Goal: Task Accomplishment & Management: Use online tool/utility

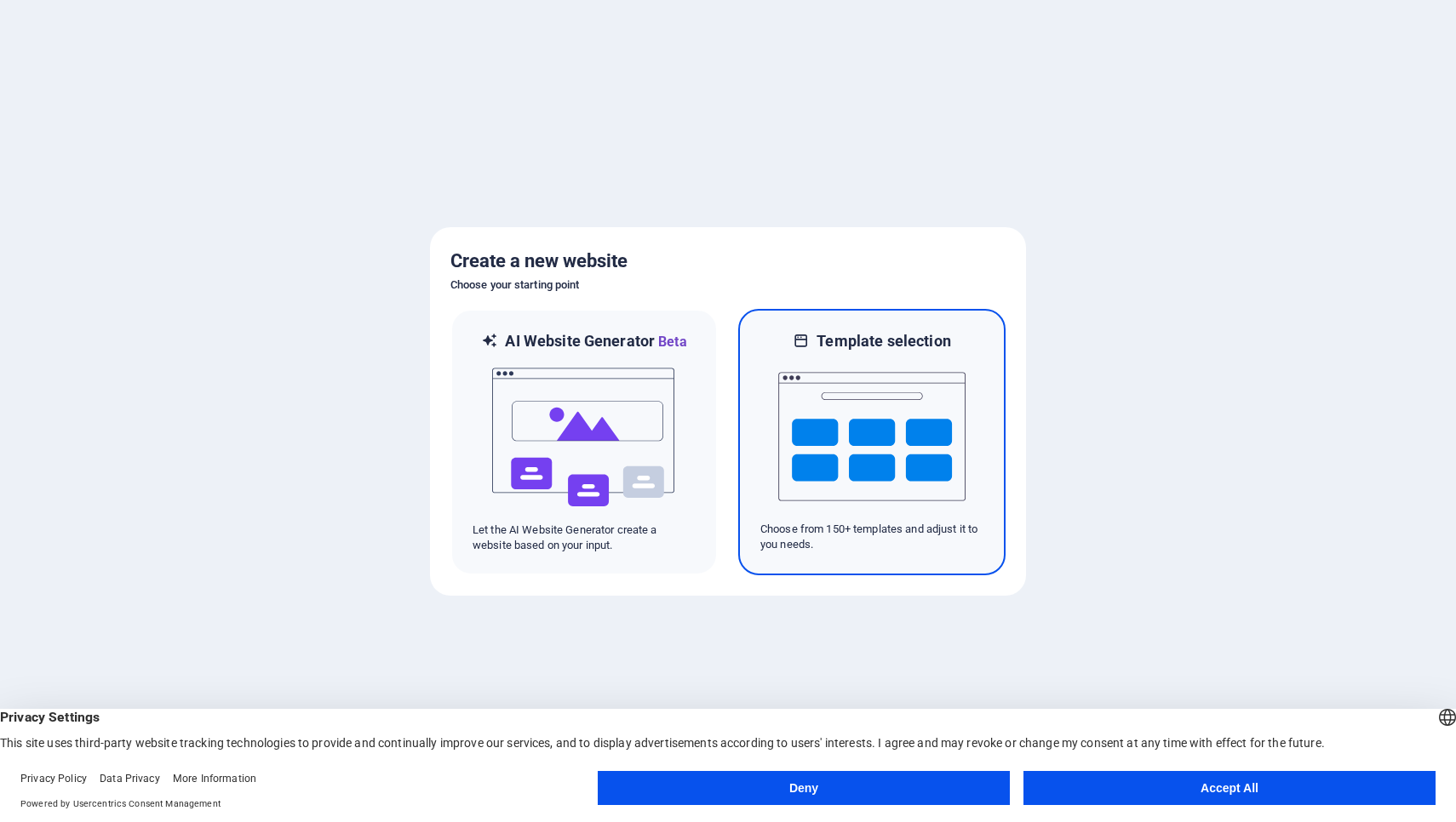
click at [868, 464] on img at bounding box center [872, 436] width 187 height 170
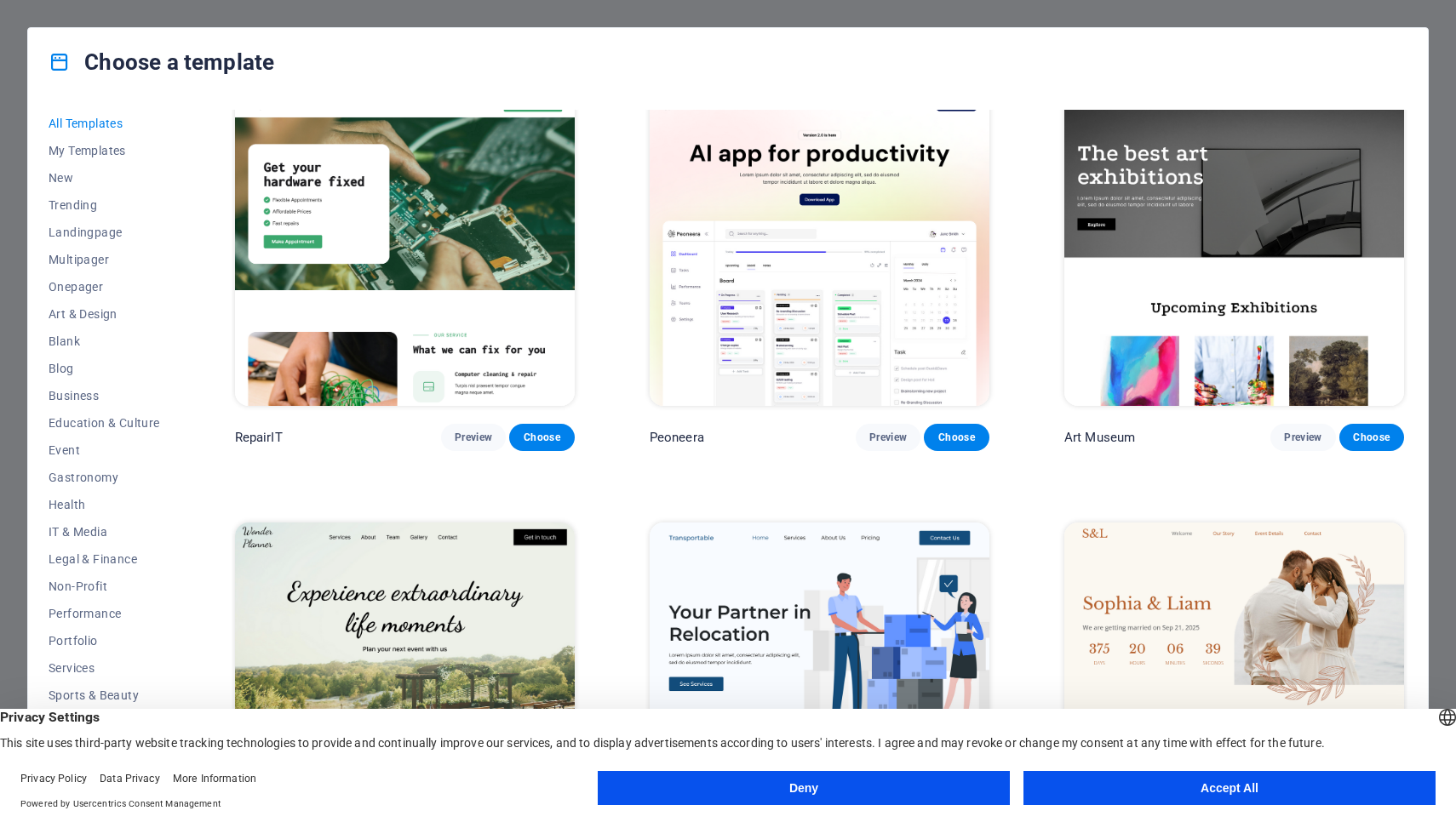
scroll to position [411, 0]
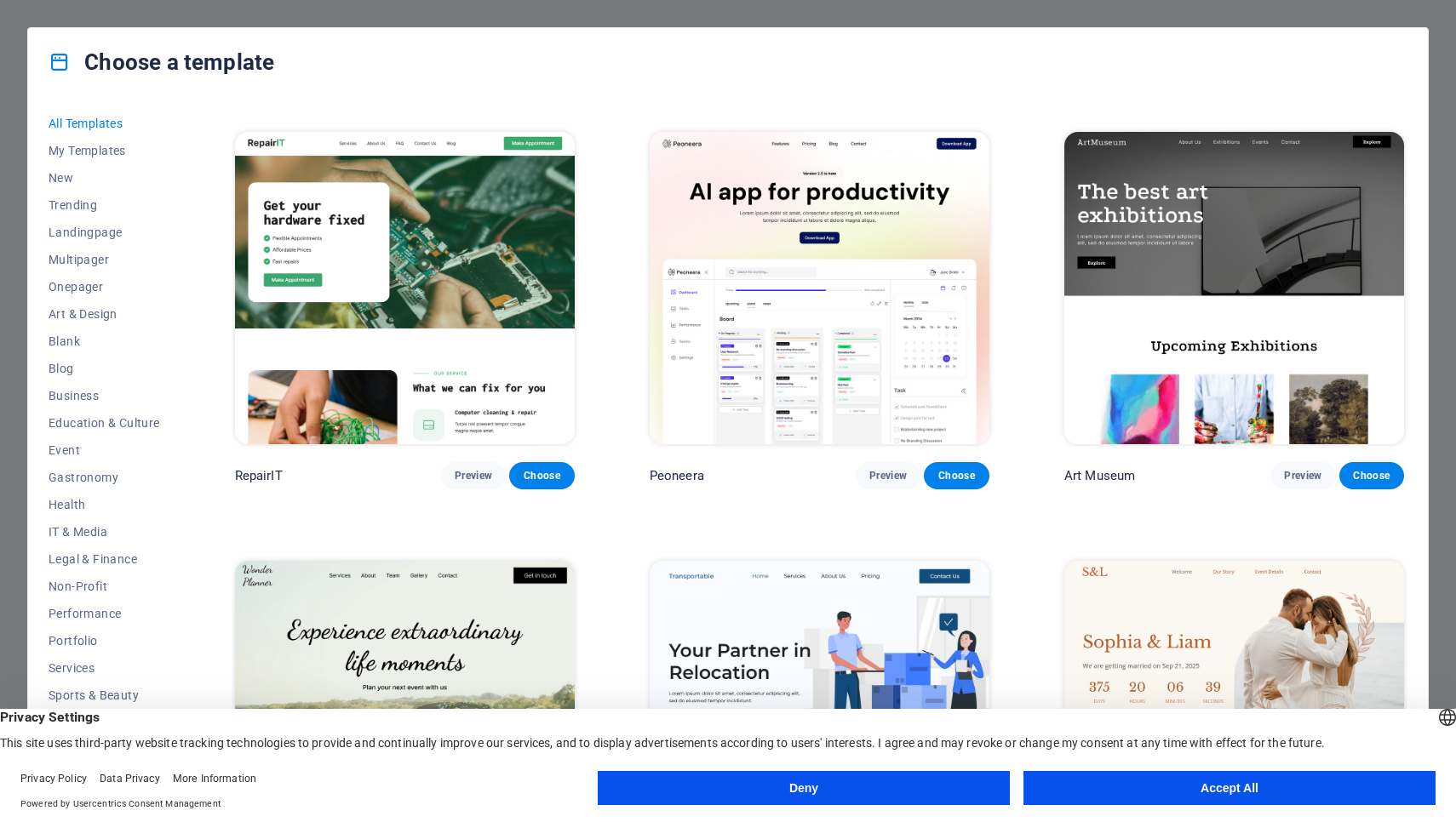
click at [1056, 798] on button "Accept All" at bounding box center [1229, 788] width 412 height 34
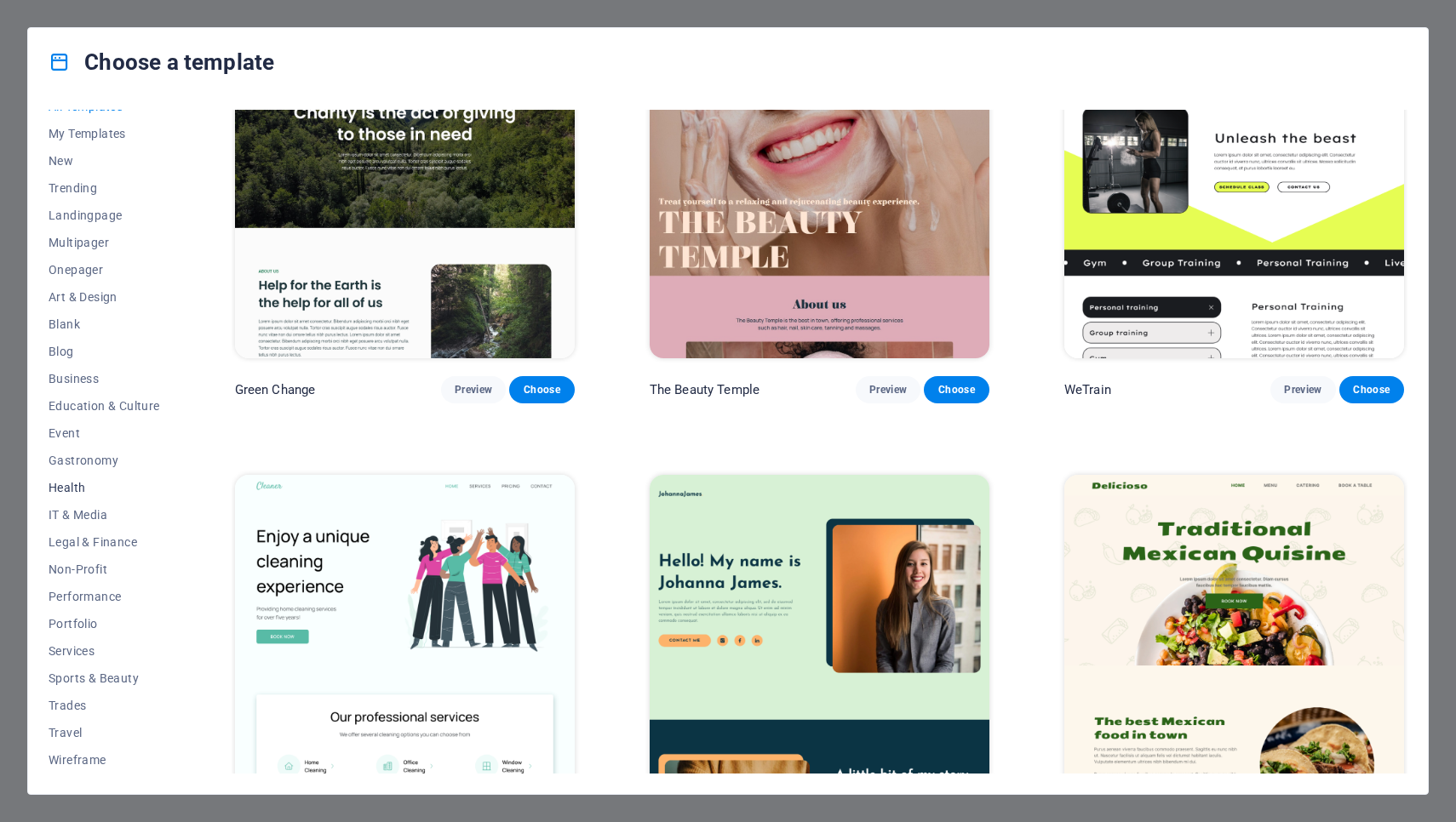
scroll to position [17, 0]
click at [56, 164] on span "New" at bounding box center [104, 160] width 111 height 13
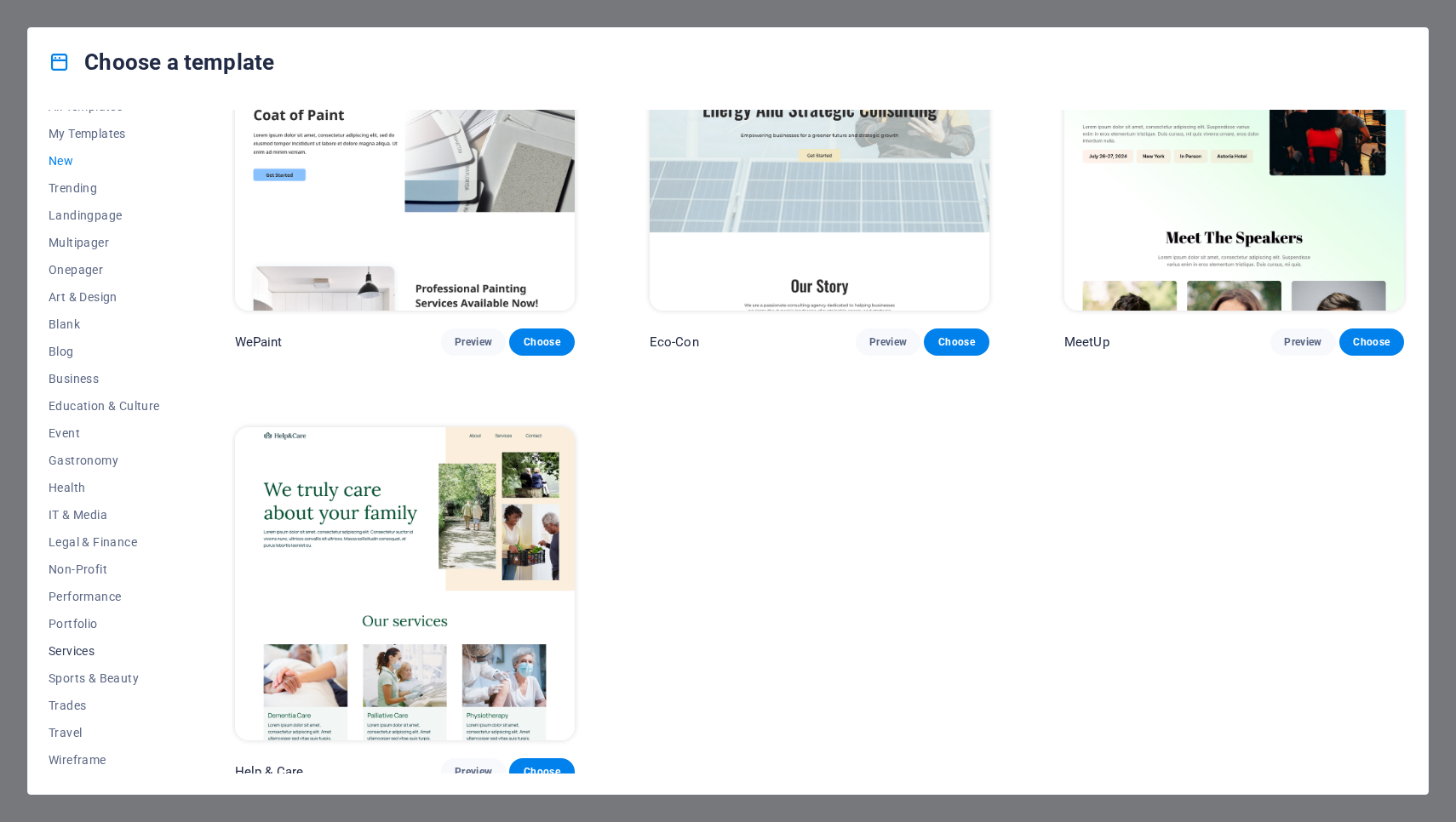
click at [74, 650] on span "Services" at bounding box center [104, 650] width 111 height 13
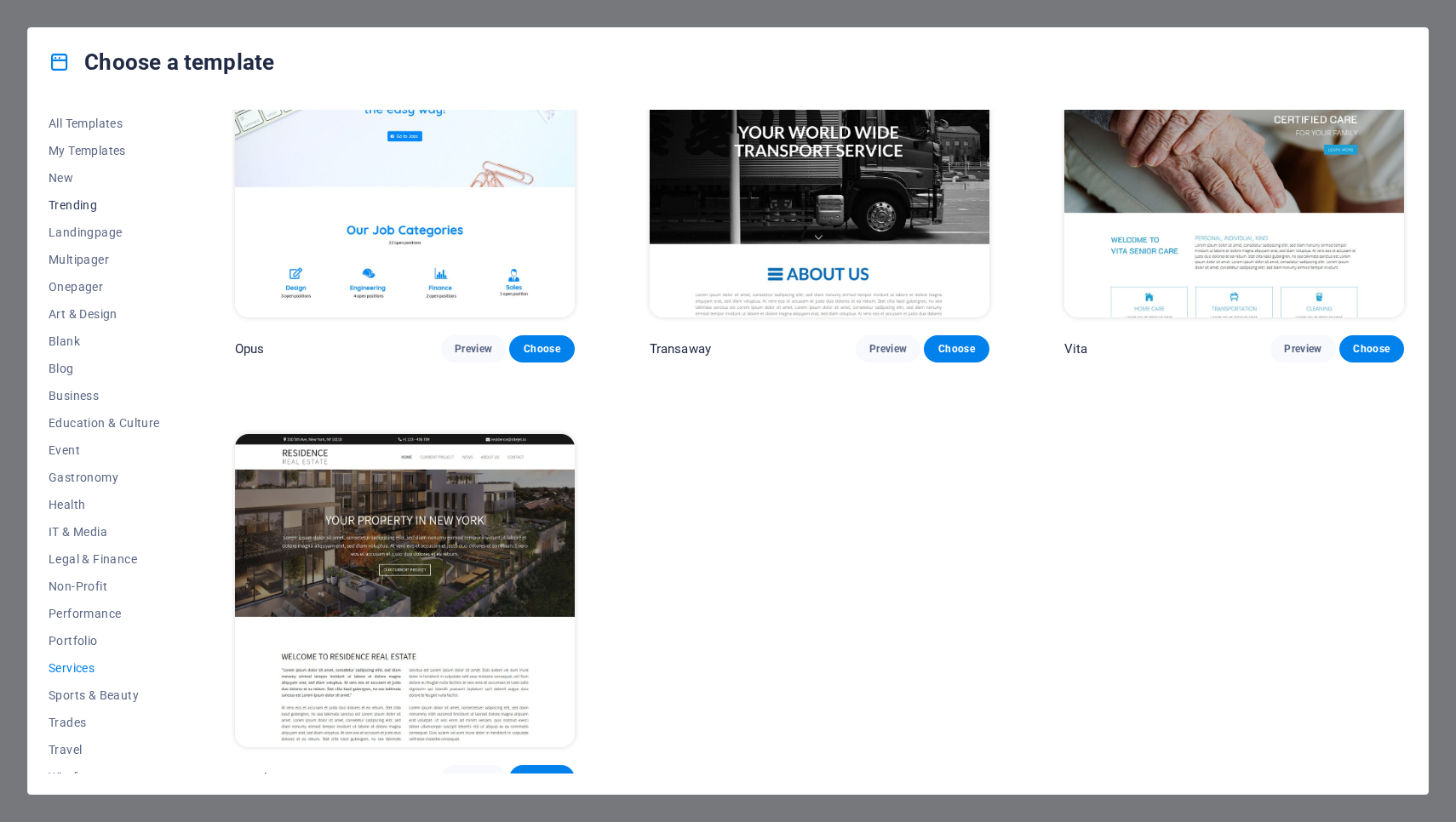
scroll to position [0, 0]
click at [88, 205] on span "Trending" at bounding box center [104, 205] width 111 height 13
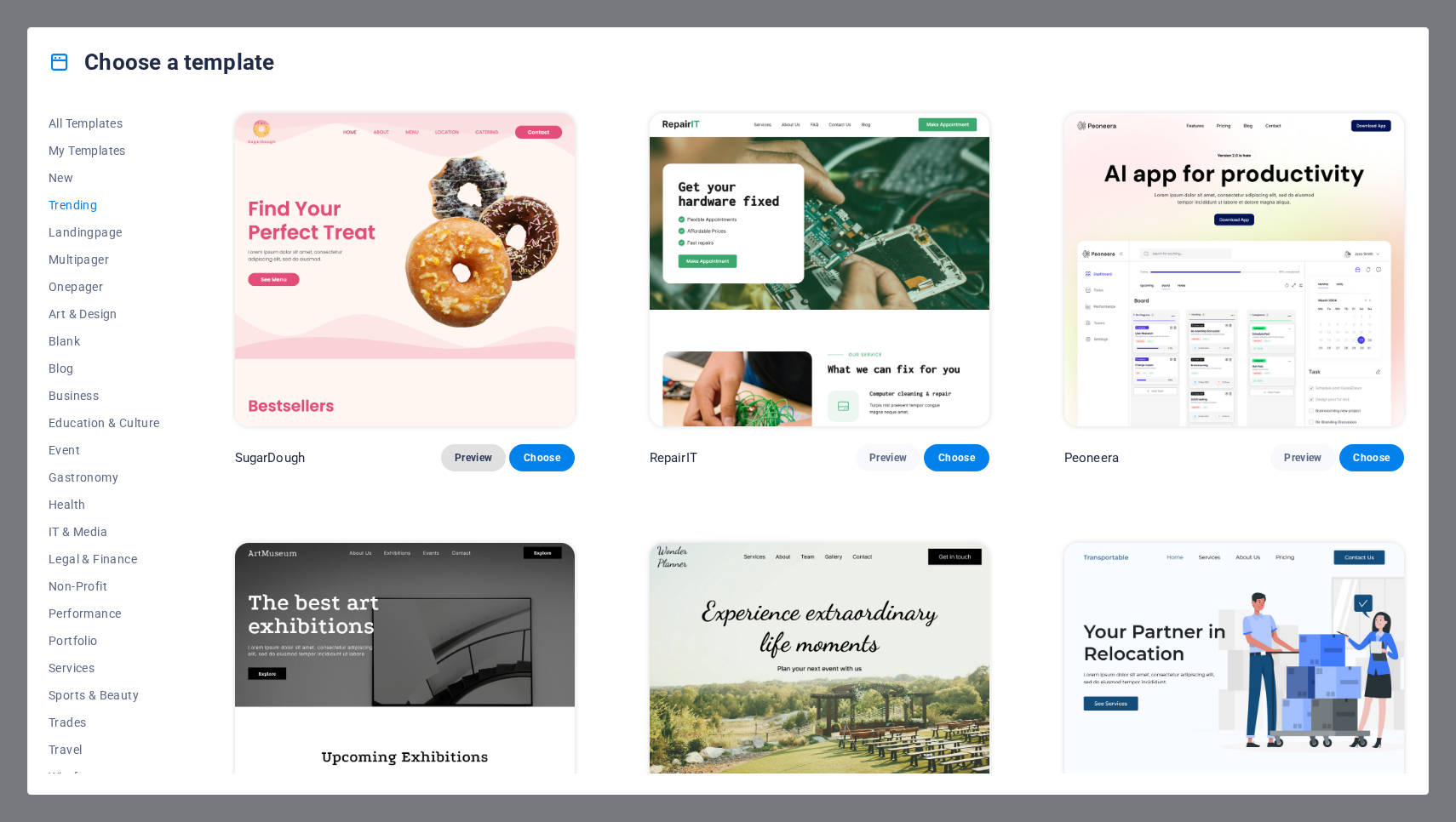
click at [486, 454] on span "Preview" at bounding box center [474, 457] width 38 height 13
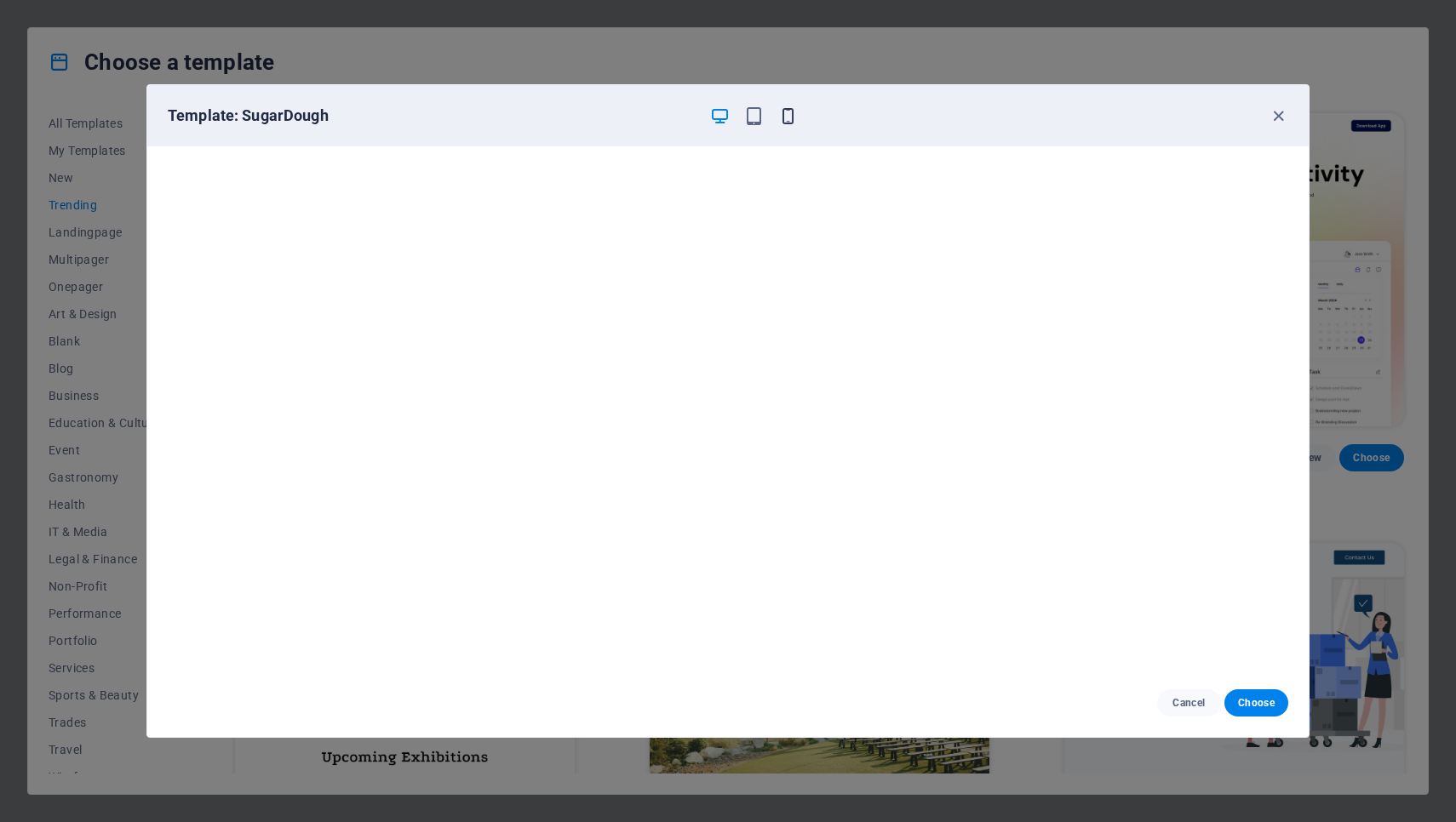
click at [789, 116] on icon "button" at bounding box center [788, 116] width 20 height 20
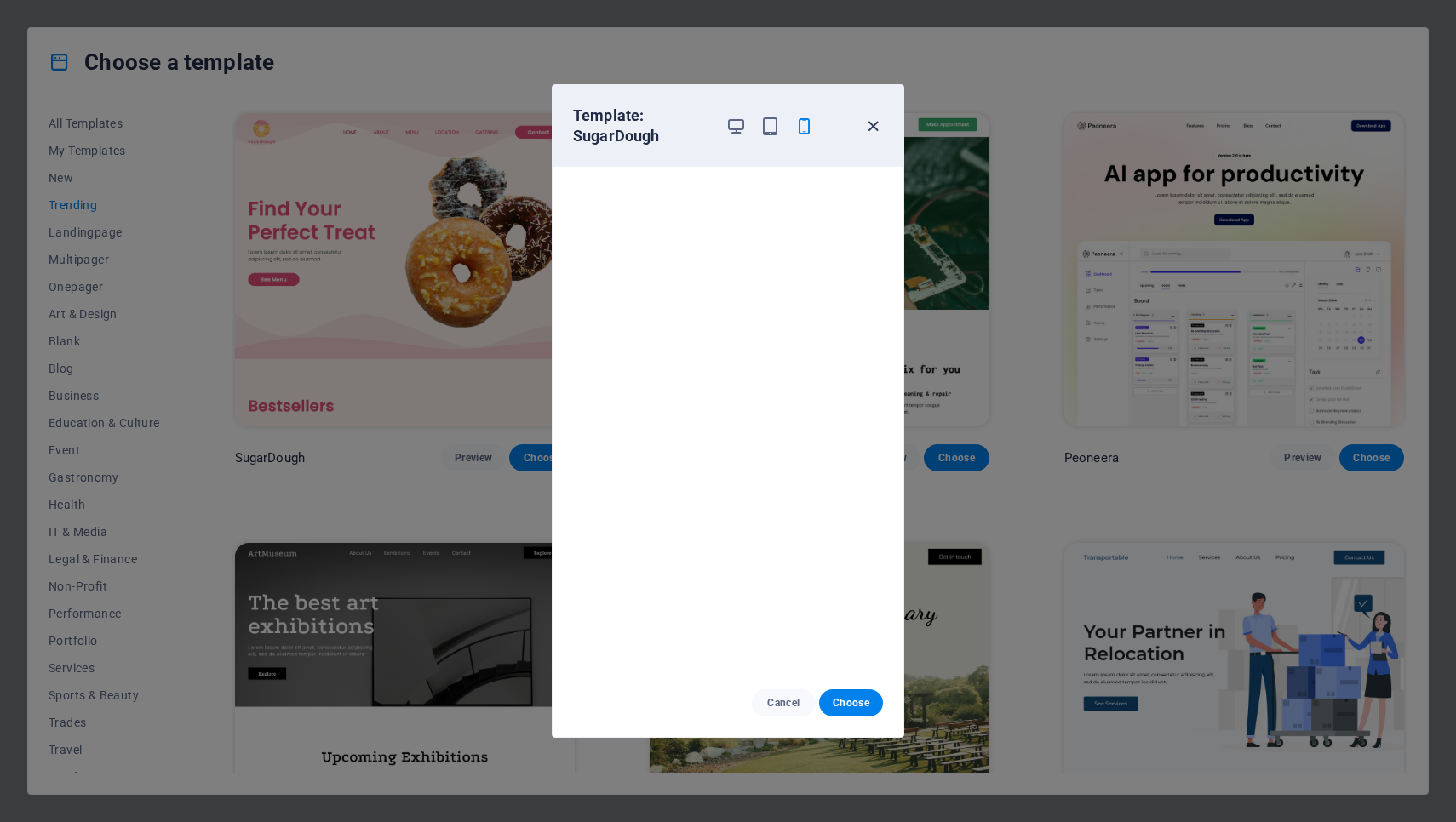
click at [874, 122] on icon "button" at bounding box center [873, 127] width 20 height 20
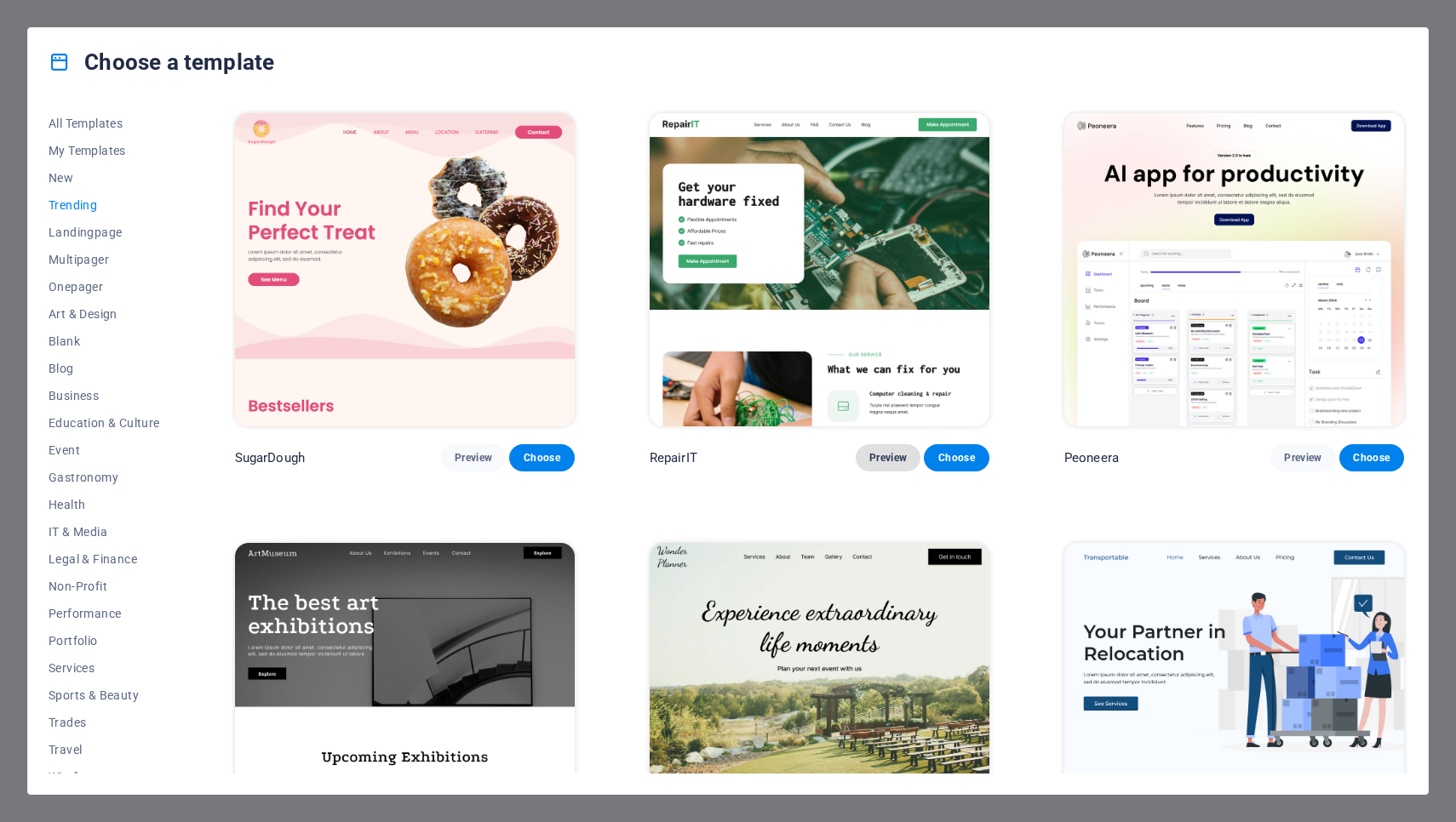
click at [885, 453] on span "Preview" at bounding box center [888, 457] width 38 height 13
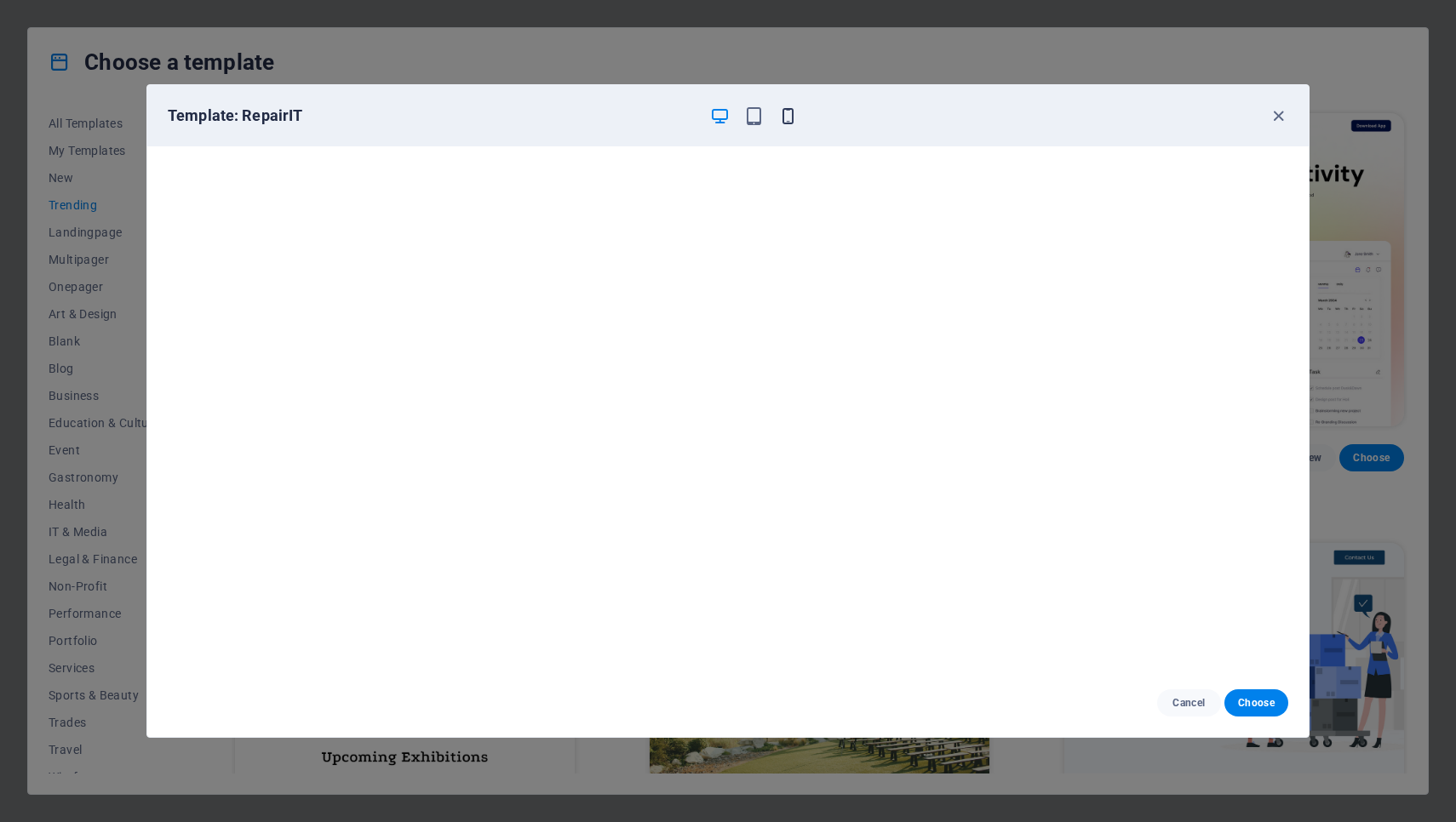
click at [788, 120] on icon "button" at bounding box center [788, 116] width 20 height 20
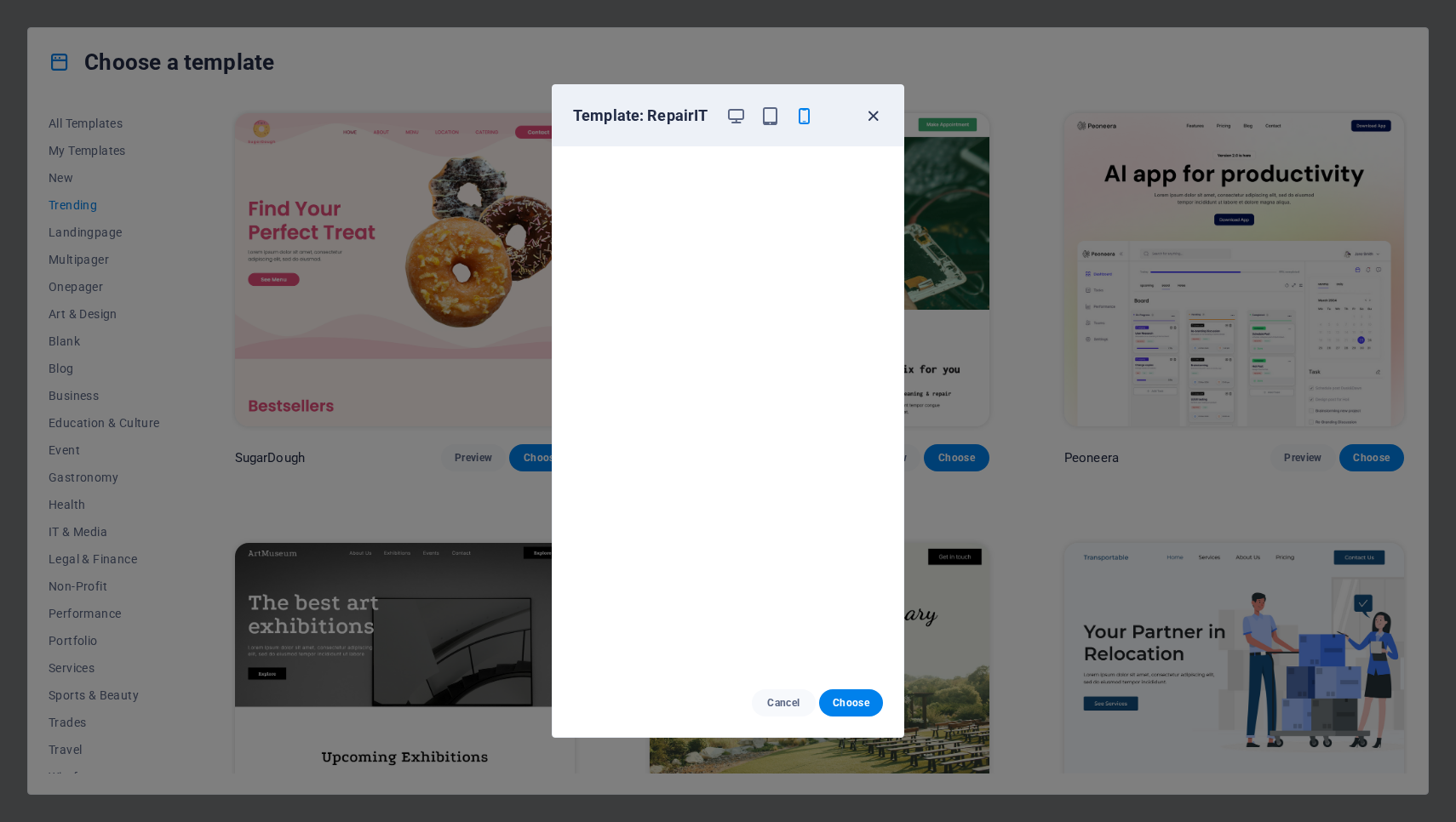
click at [874, 113] on icon "button" at bounding box center [873, 116] width 20 height 20
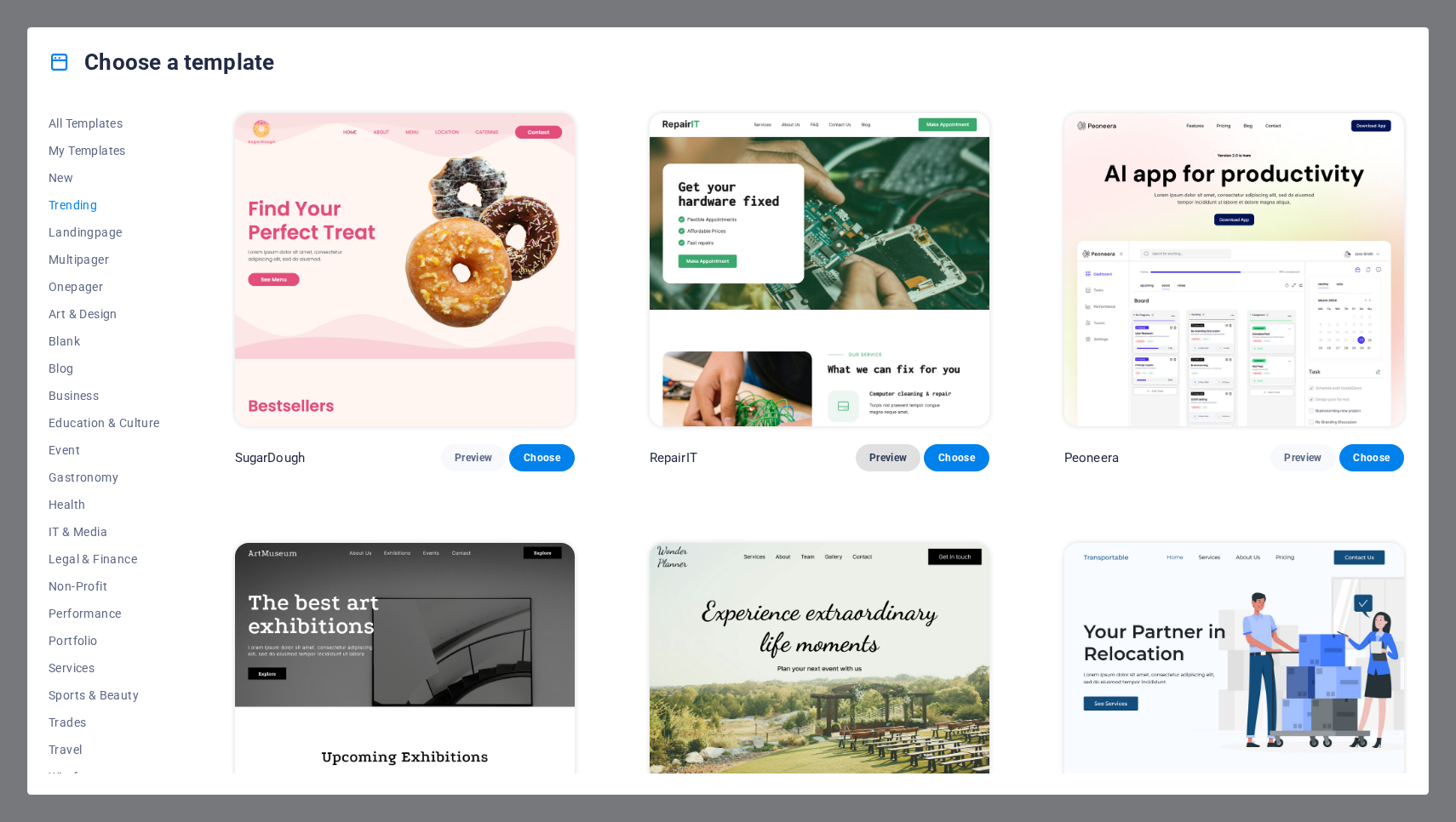
click at [887, 456] on span "Preview" at bounding box center [888, 457] width 38 height 13
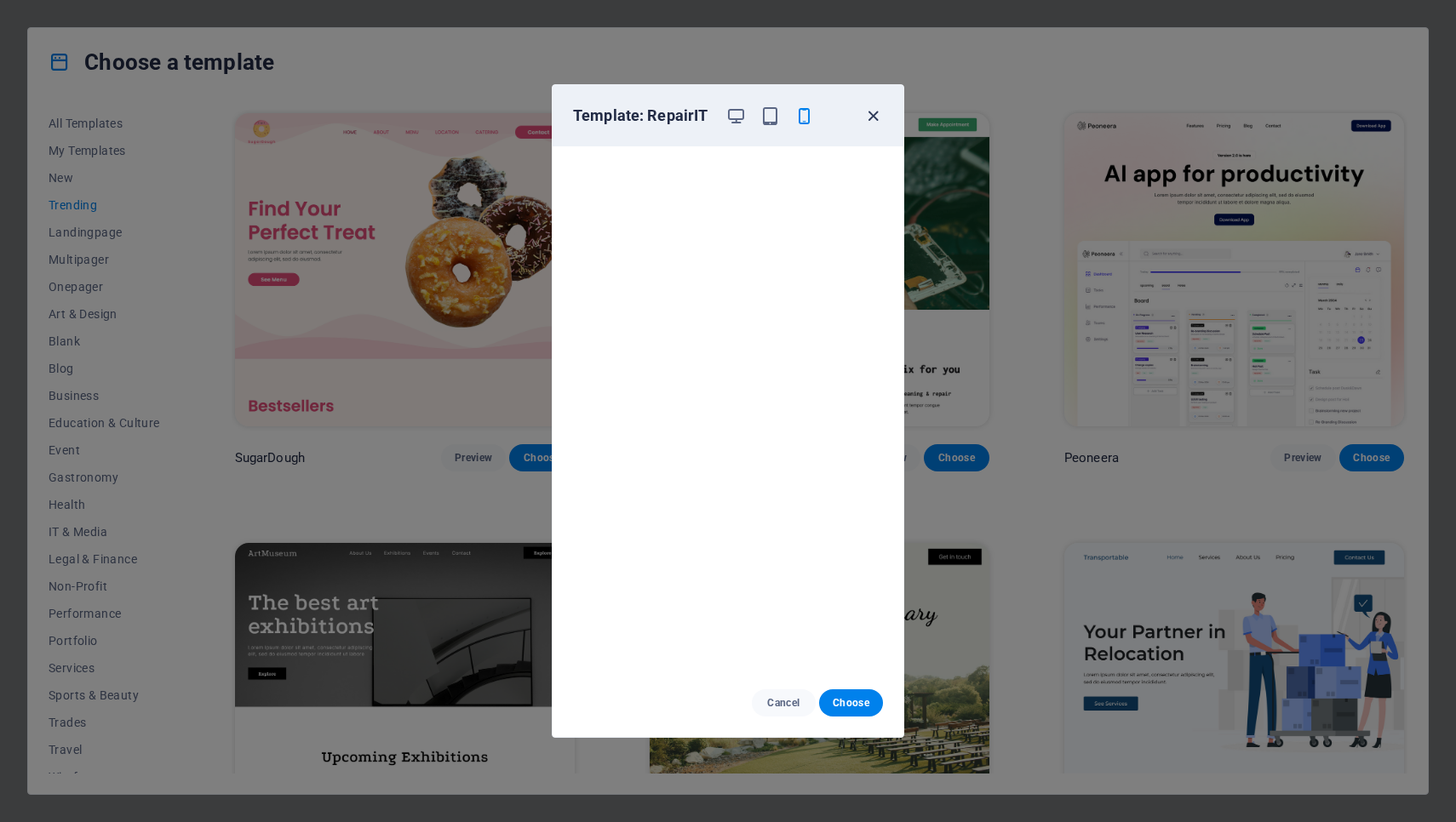
click at [870, 118] on icon "button" at bounding box center [873, 116] width 20 height 20
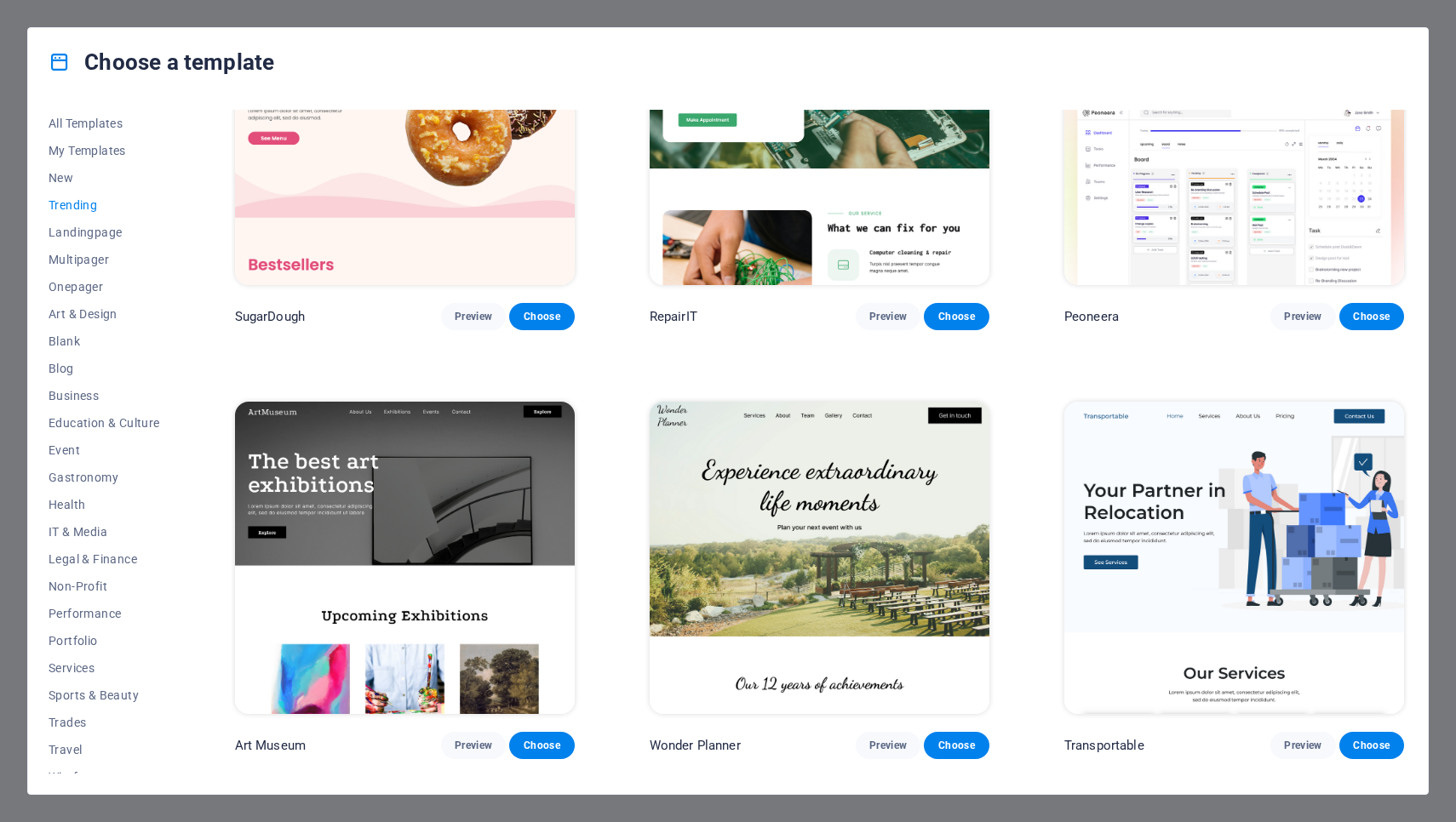
scroll to position [147, 0]
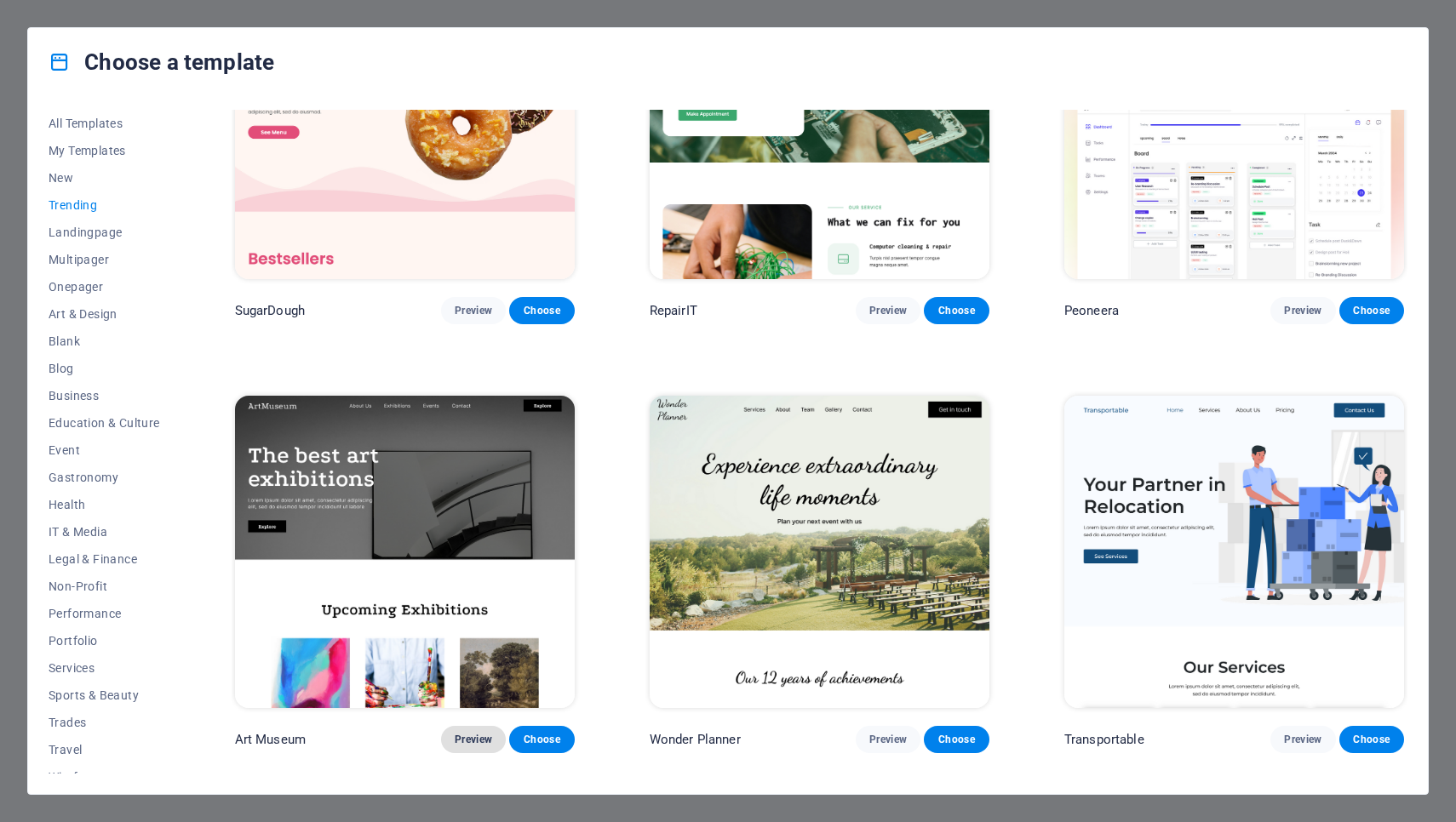
click at [467, 742] on button "Preview" at bounding box center [474, 739] width 65 height 27
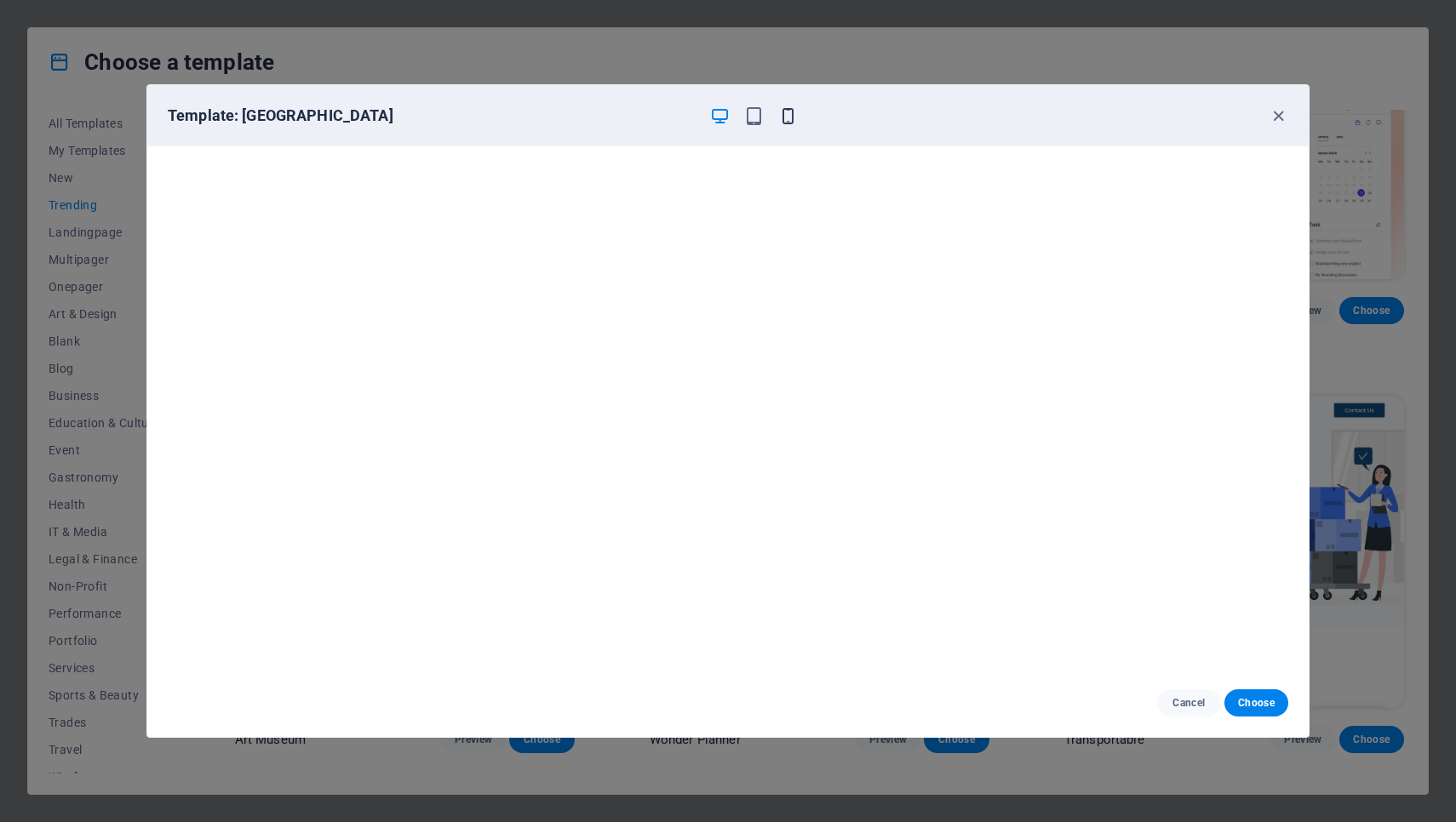
click at [785, 116] on icon "button" at bounding box center [788, 116] width 20 height 20
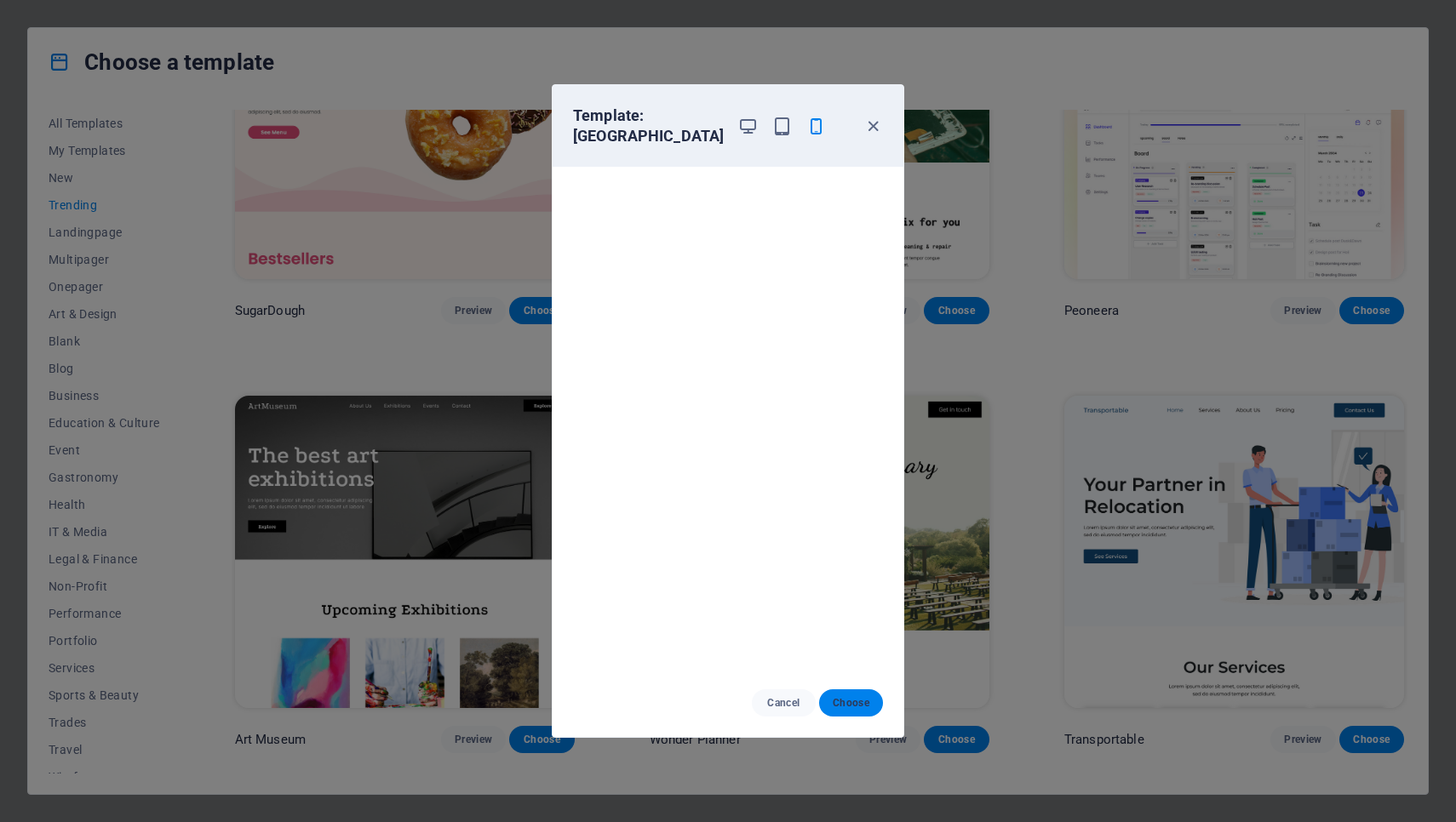
click at [830, 698] on button "Choose" at bounding box center [850, 703] width 64 height 27
